Goal: Transaction & Acquisition: Obtain resource

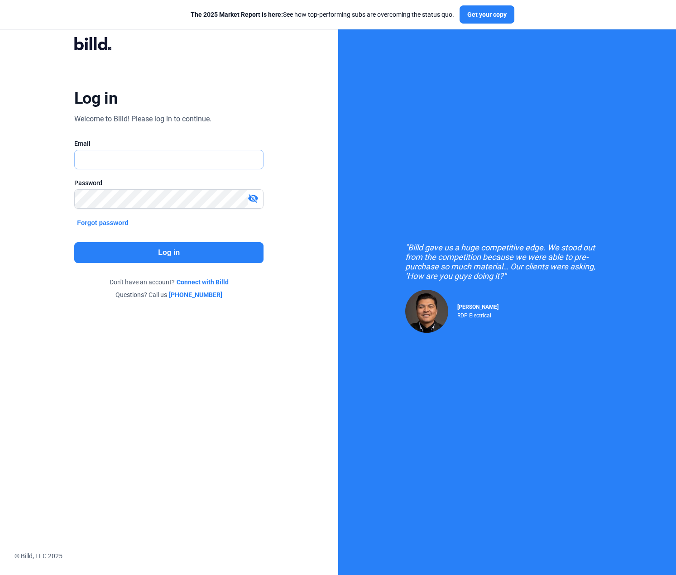
type input "[PERSON_NAME][EMAIL_ADDRESS][DOMAIN_NAME]"
click at [148, 257] on button "Log in" at bounding box center [168, 252] width 189 height 21
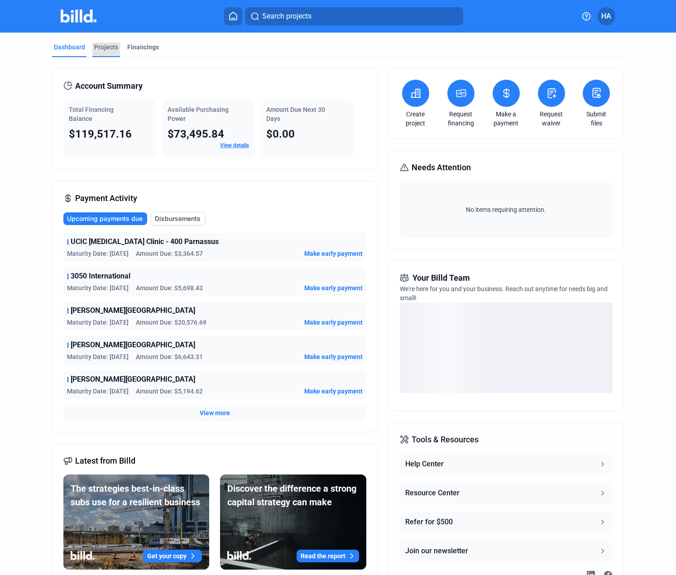
click at [109, 48] on div "Projects" at bounding box center [106, 47] width 24 height 9
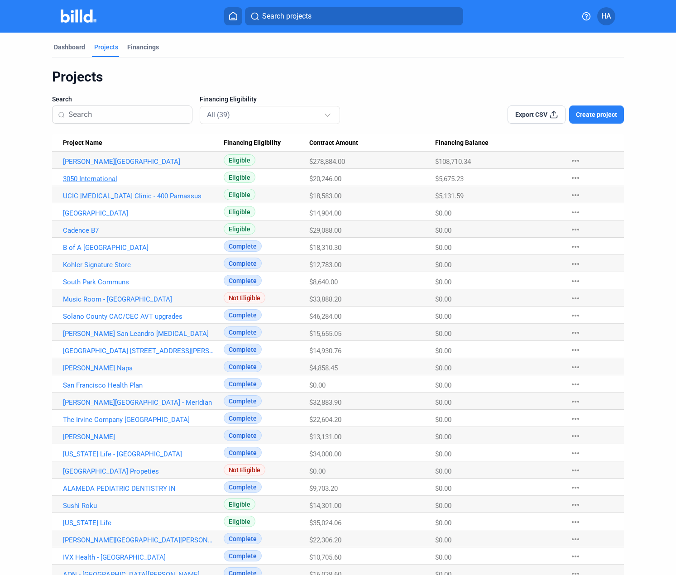
click at [94, 177] on link "3050 International" at bounding box center [139, 179] width 152 height 8
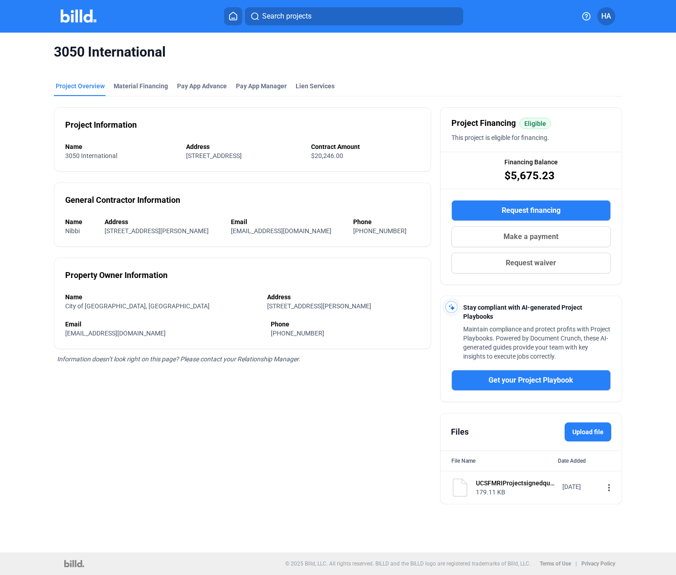
click at [496, 211] on button "Request financing" at bounding box center [531, 210] width 159 height 21
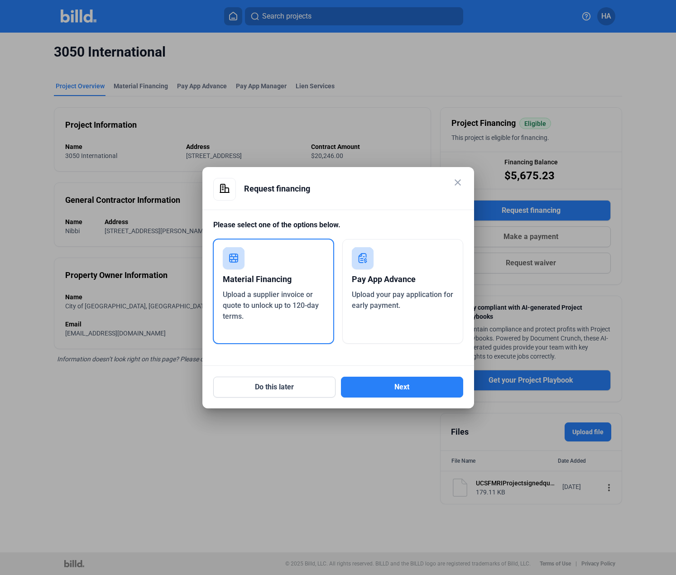
click at [311, 336] on div "Material Financing Upload a supplier invoice or quote to unlock up to 120-day t…" at bounding box center [274, 292] width 122 height 106
click at [414, 387] on button "Next" at bounding box center [402, 387] width 122 height 21
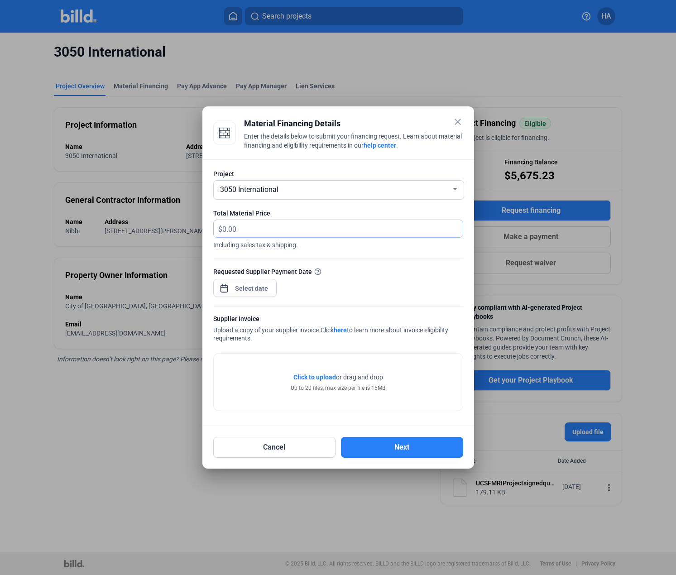
click at [289, 231] on input "text" at bounding box center [337, 229] width 230 height 18
click at [293, 226] on input "text" at bounding box center [342, 229] width 241 height 18
type input "3,423.29"
click at [250, 293] on div "close Material Financing Details Enter the details below to submit your financi…" at bounding box center [338, 287] width 676 height 575
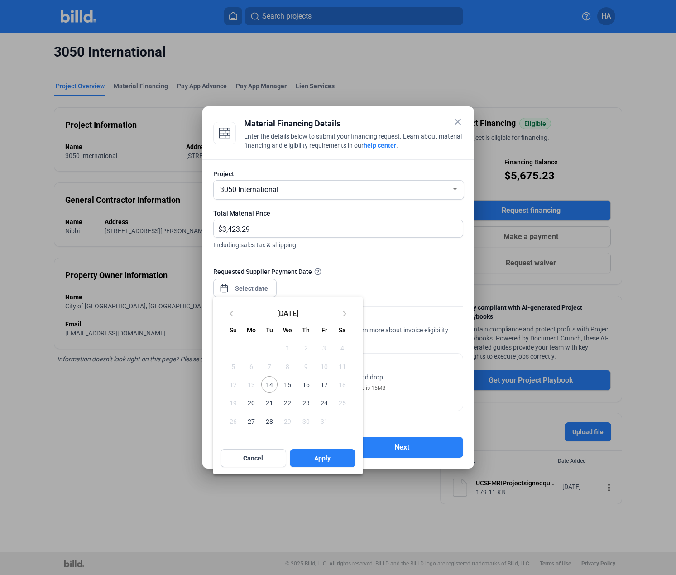
click at [270, 386] on span "14" at bounding box center [269, 384] width 16 height 16
click at [313, 462] on button "Apply" at bounding box center [323, 458] width 66 height 18
type input "[DATE]"
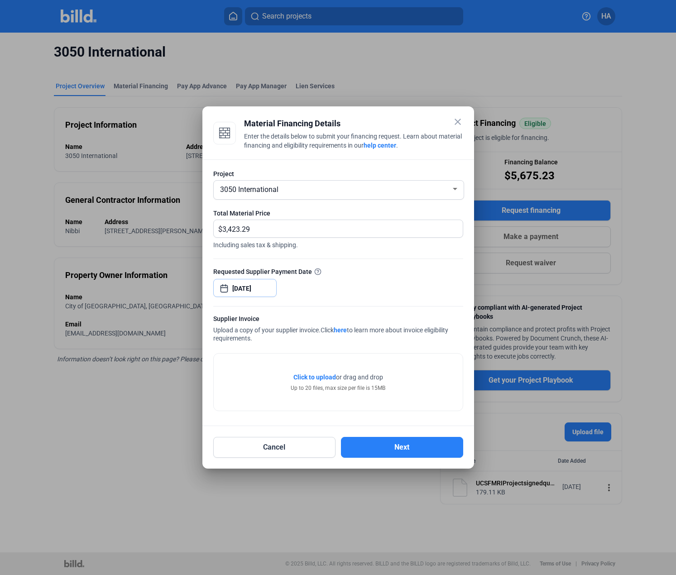
click at [231, 282] on span "Open calendar" at bounding box center [224, 284] width 22 height 22
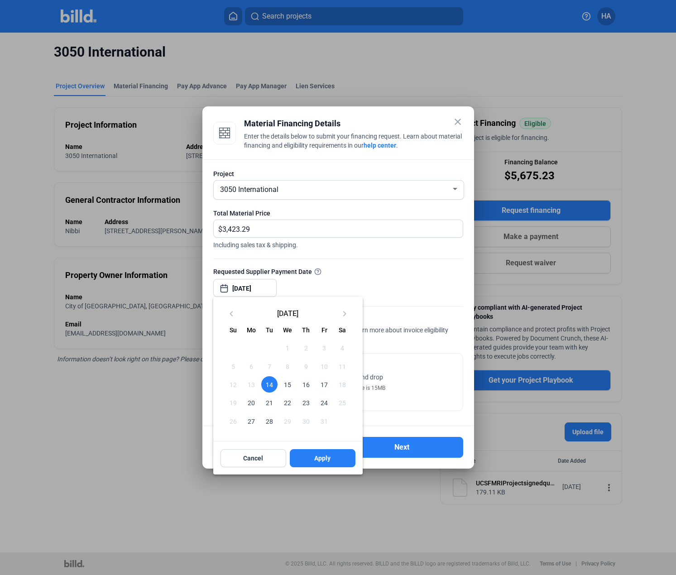
click at [289, 385] on span "15" at bounding box center [287, 384] width 16 height 16
click at [347, 277] on div at bounding box center [338, 287] width 676 height 575
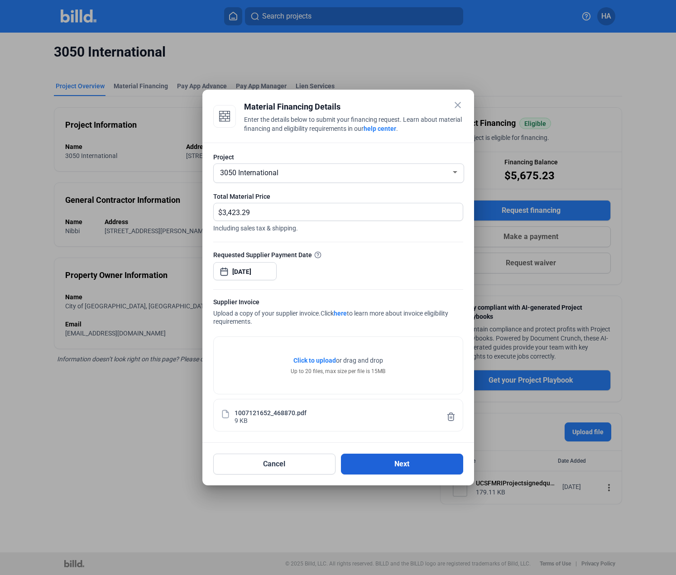
click at [399, 460] on button "Next" at bounding box center [402, 464] width 122 height 21
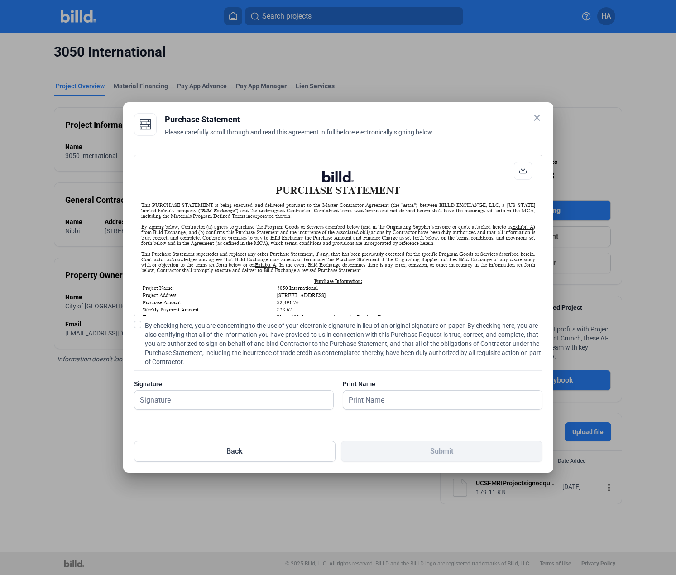
scroll to position [0, 0]
click at [207, 392] on input "text" at bounding box center [234, 400] width 199 height 19
type input "[PERSON_NAME]"
click at [135, 325] on span at bounding box center [137, 324] width 7 height 7
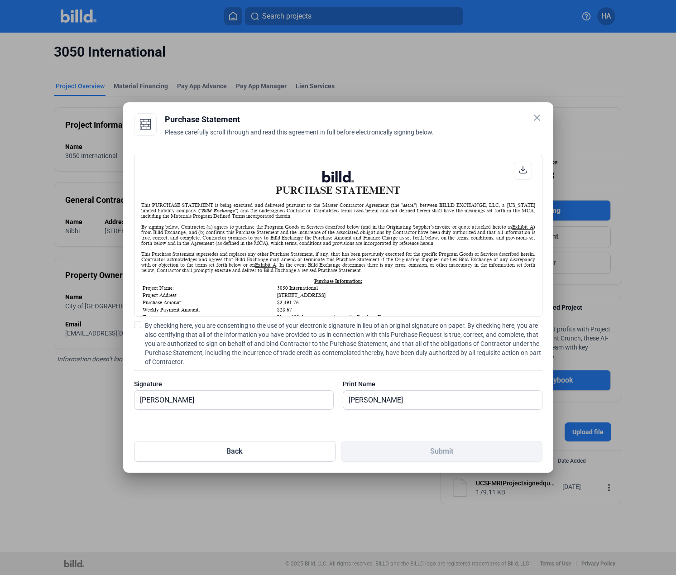
click at [0, 0] on input "By checking here, you are consenting to the use of your electronic signature in…" at bounding box center [0, 0] width 0 height 0
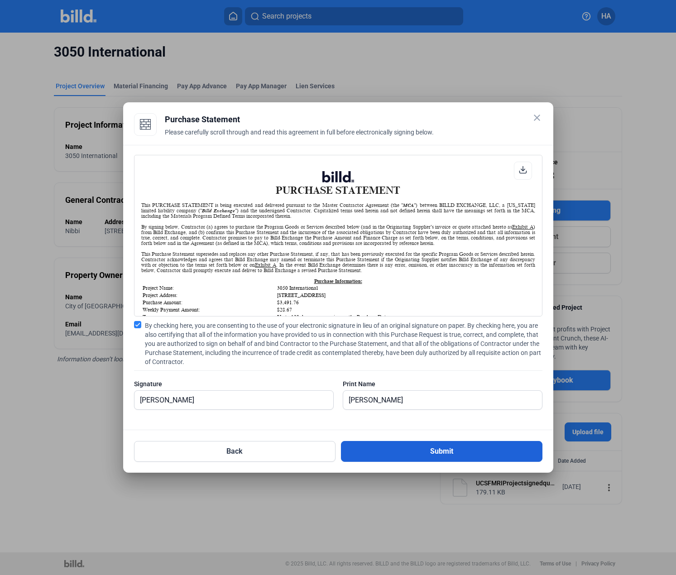
click at [432, 454] on button "Submit" at bounding box center [442, 451] width 202 height 21
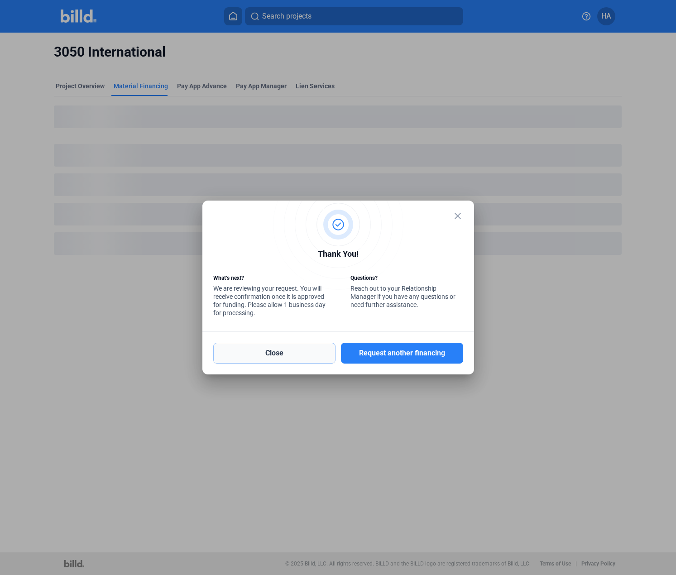
click at [245, 355] on button "Close" at bounding box center [274, 353] width 122 height 21
